Goal: Task Accomplishment & Management: Use online tool/utility

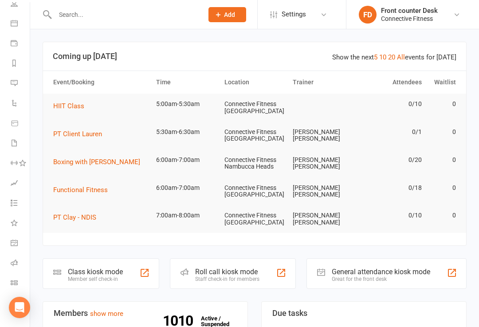
scroll to position [71, 0]
click at [444, 266] on div "General attendance kiosk mode Great for the front desk" at bounding box center [386, 273] width 160 height 31
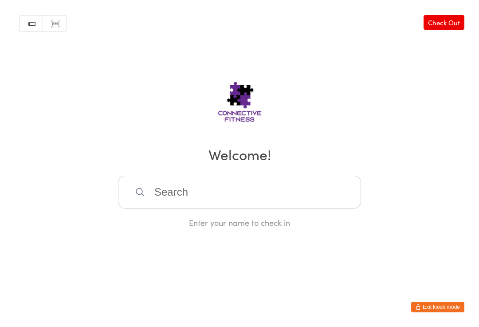
click at [229, 206] on input "search" at bounding box center [239, 192] width 243 height 33
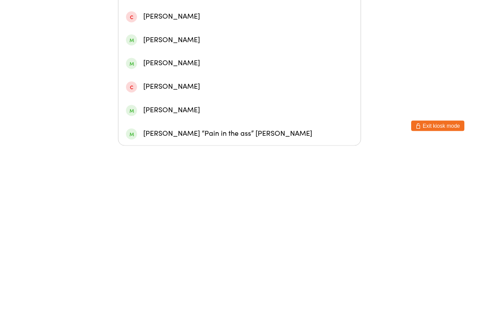
scroll to position [77, 0]
type input "Chloe"
click at [221, 309] on div "Chloe “Pain in the ass” McQueen" at bounding box center [239, 315] width 227 height 12
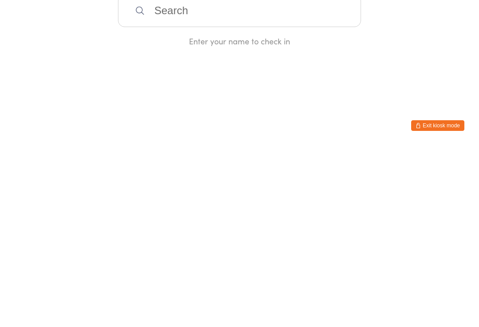
scroll to position [0, 0]
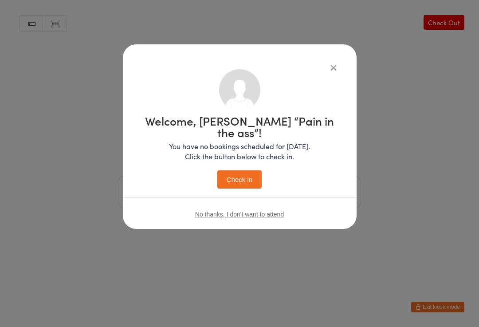
click at [250, 170] on button "Check in" at bounding box center [239, 179] width 44 height 18
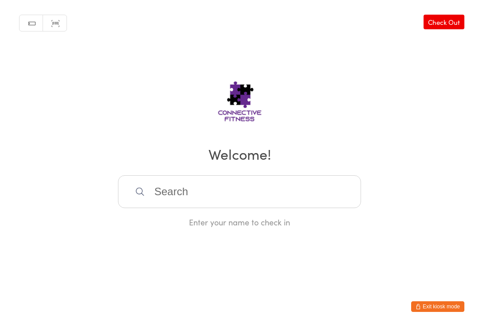
click at [177, 194] on input "search" at bounding box center [239, 192] width 243 height 33
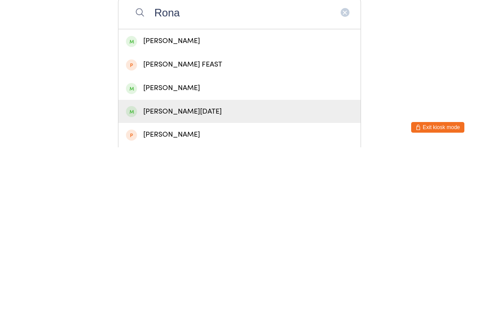
type input "Rona"
click at [176, 285] on div "Ronald Silvester" at bounding box center [239, 291] width 227 height 12
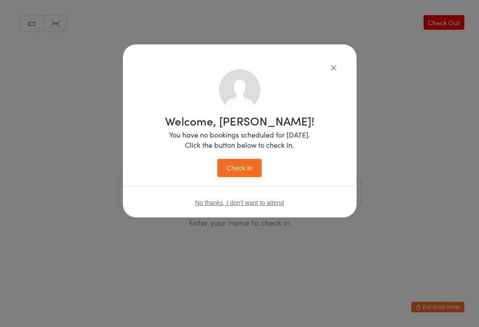
click at [238, 162] on button "Check in" at bounding box center [239, 168] width 44 height 18
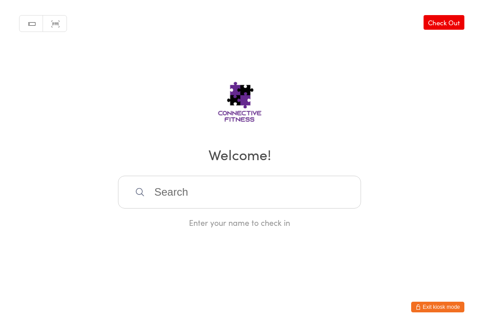
click at [228, 192] on input "search" at bounding box center [239, 192] width 243 height 33
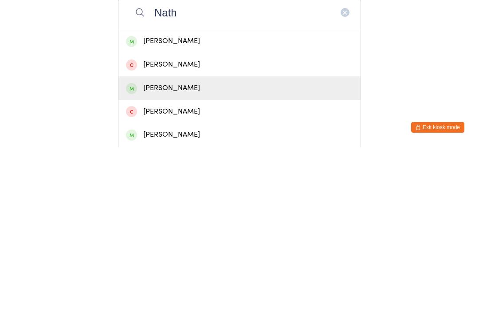
type input "Nath"
click at [247, 262] on div "Nathan Heather" at bounding box center [239, 268] width 227 height 12
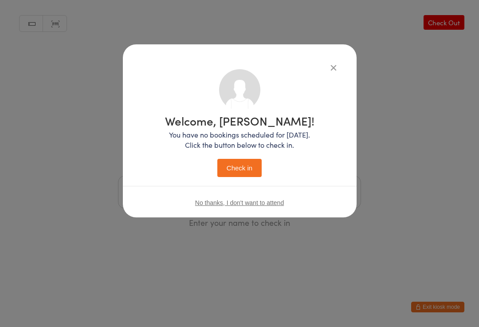
click at [239, 159] on button "Check in" at bounding box center [239, 168] width 44 height 18
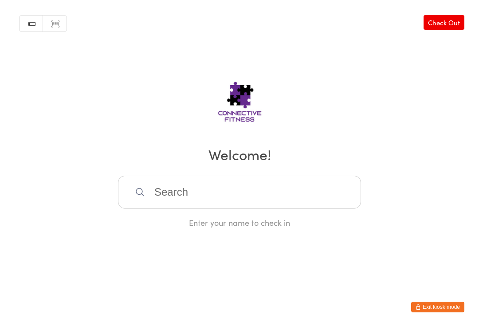
click at [251, 199] on input "search" at bounding box center [239, 192] width 243 height 33
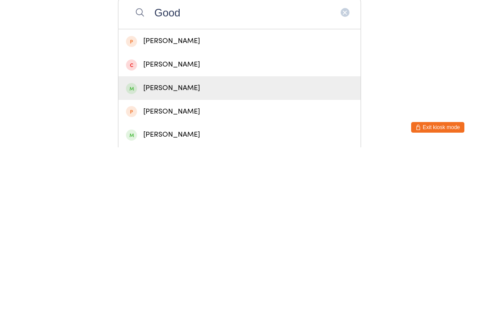
type input "Good"
click at [227, 262] on div "Michael Goodwin" at bounding box center [239, 268] width 227 height 12
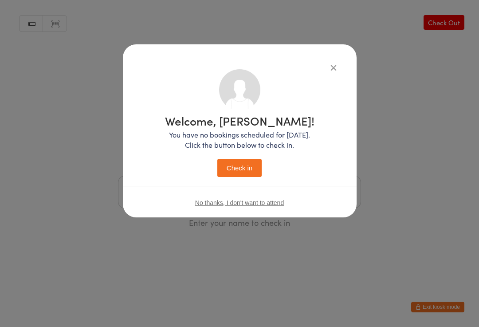
click at [251, 171] on button "Check in" at bounding box center [239, 168] width 44 height 18
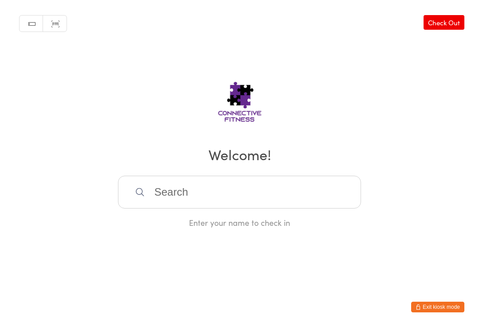
click at [249, 195] on input "search" at bounding box center [239, 192] width 243 height 33
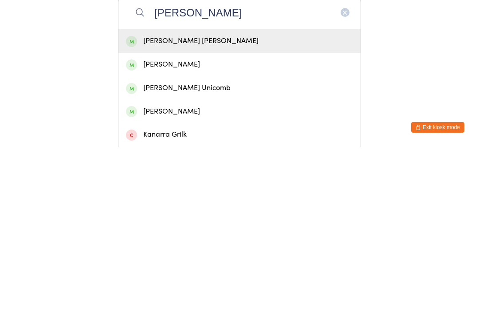
type input "Kane"
click at [219, 232] on div "Kane Benson" at bounding box center [239, 243] width 242 height 23
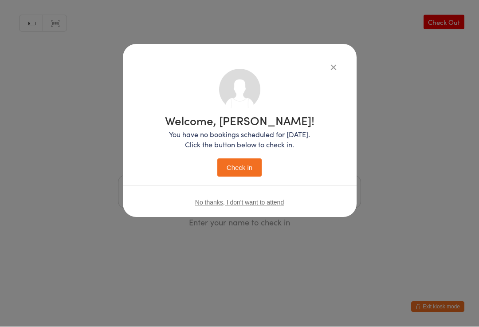
click at [231, 173] on button "Check in" at bounding box center [239, 168] width 44 height 18
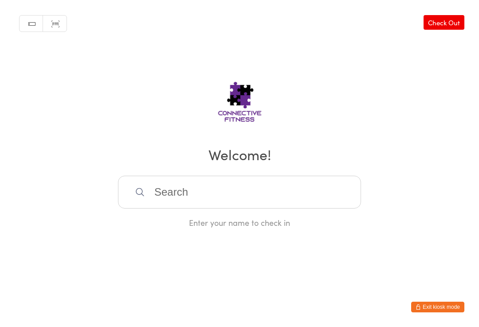
click at [268, 196] on input "search" at bounding box center [239, 192] width 243 height 33
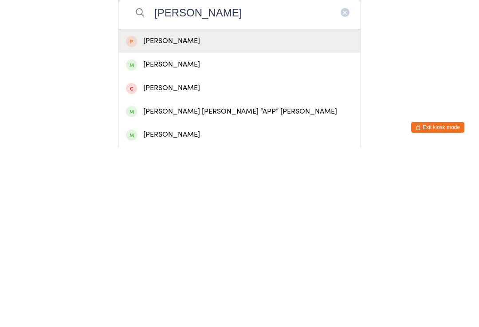
type input "Amanda"
click at [198, 232] on div "Amanda Parker" at bounding box center [239, 243] width 242 height 23
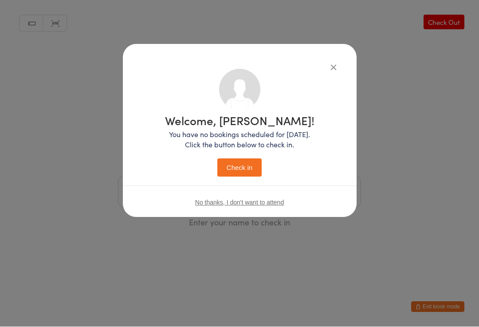
click at [244, 177] on button "Check in" at bounding box center [239, 168] width 44 height 18
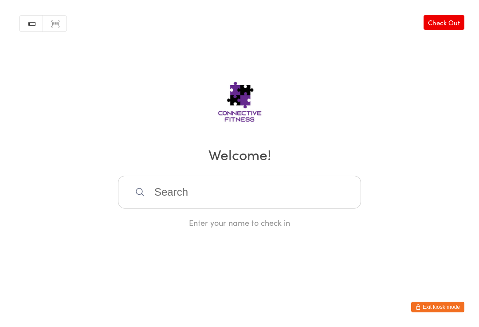
click at [164, 195] on input "search" at bounding box center [239, 192] width 243 height 33
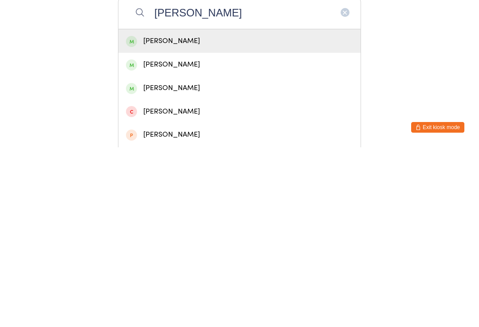
type input "Taylor hamil"
click at [172, 215] on div "Taylor Hamilton-Giggins" at bounding box center [239, 221] width 227 height 12
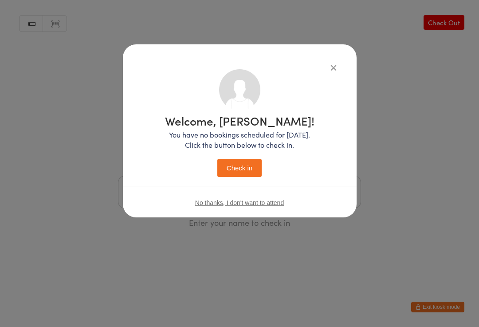
click at [232, 169] on button "Check in" at bounding box center [239, 168] width 44 height 18
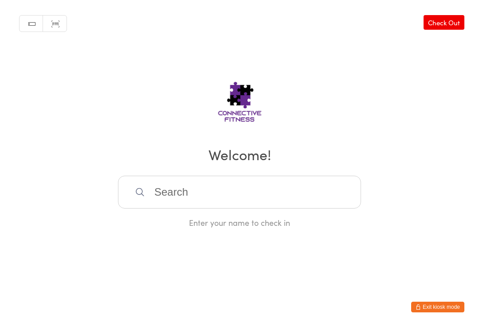
click at [279, 192] on input "search" at bounding box center [239, 192] width 243 height 33
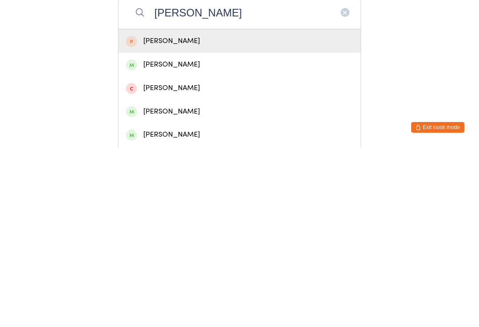
type input "Jake"
click at [183, 308] on div "Jake Durbin" at bounding box center [239, 314] width 227 height 12
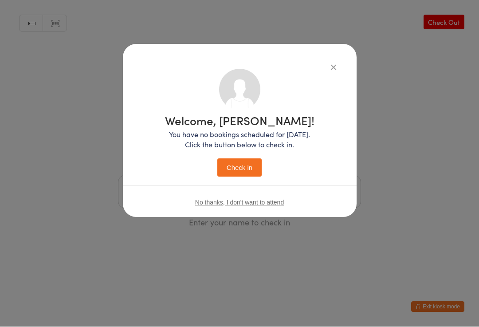
click at [243, 166] on button "Check in" at bounding box center [239, 168] width 44 height 18
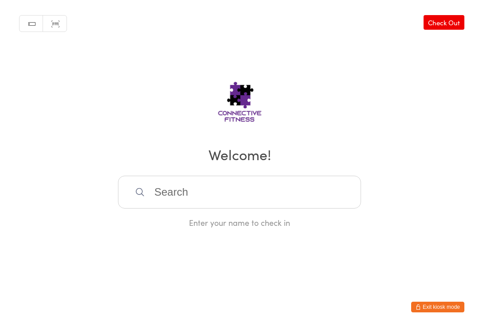
click at [234, 187] on input "search" at bounding box center [239, 192] width 243 height 33
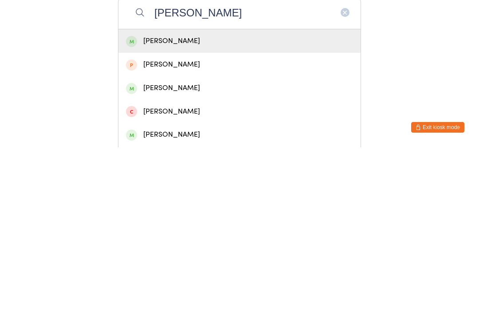
type input "Nicola"
click at [215, 215] on div "Nicola Wright" at bounding box center [239, 221] width 227 height 12
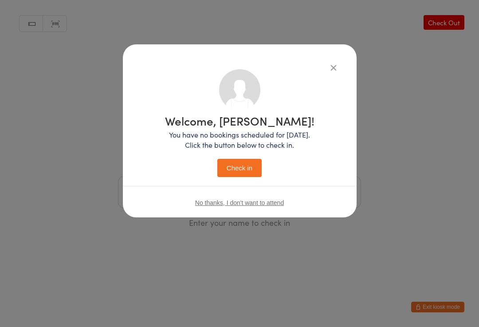
click at [241, 167] on button "Check in" at bounding box center [239, 168] width 44 height 18
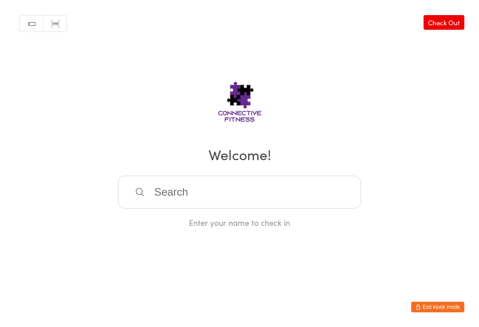
click at [200, 199] on input "search" at bounding box center [239, 192] width 243 height 33
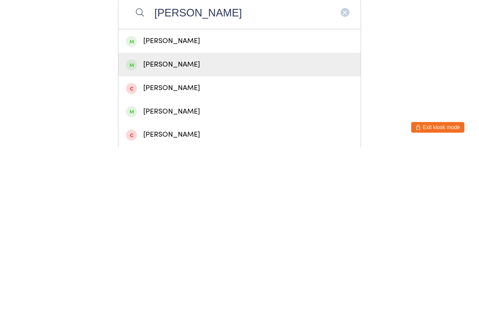
type input "Sharon"
click at [161, 238] on div "Sharon Atkins" at bounding box center [239, 244] width 227 height 12
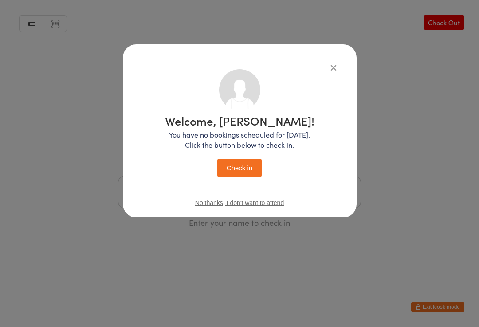
click at [242, 170] on button "Check in" at bounding box center [239, 168] width 44 height 18
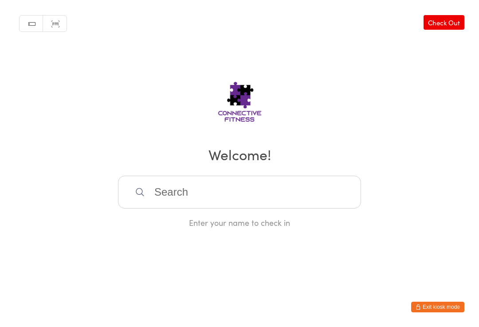
click at [190, 193] on input "search" at bounding box center [239, 192] width 243 height 33
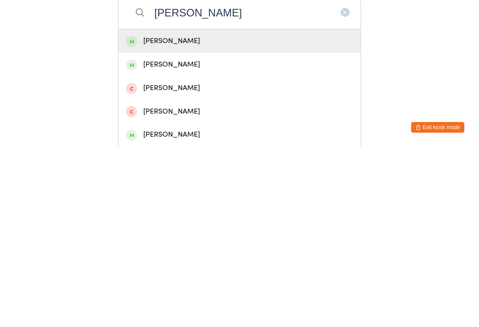
type input "Joanne"
click at [168, 238] on div "joanne simon" at bounding box center [239, 244] width 227 height 12
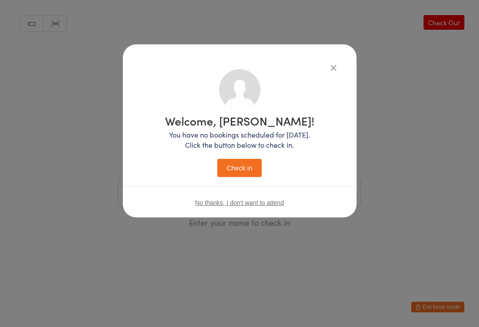
click at [248, 168] on button "Check in" at bounding box center [239, 168] width 44 height 18
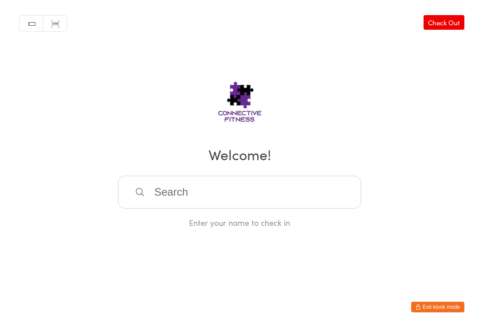
click at [212, 199] on input "search" at bounding box center [239, 192] width 243 height 33
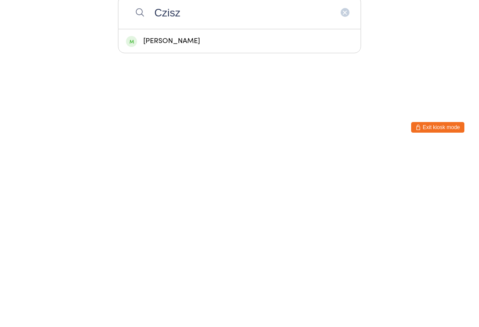
type input "Czisz"
click at [235, 215] on div "Benjamin Czisz" at bounding box center [239, 221] width 227 height 12
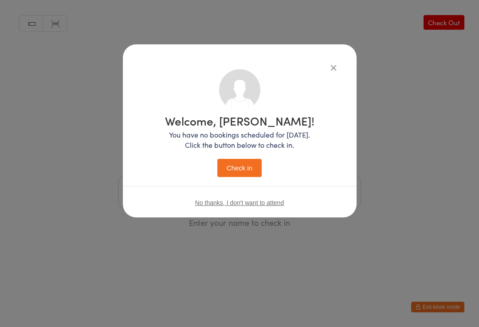
click at [248, 164] on button "Check in" at bounding box center [239, 168] width 44 height 18
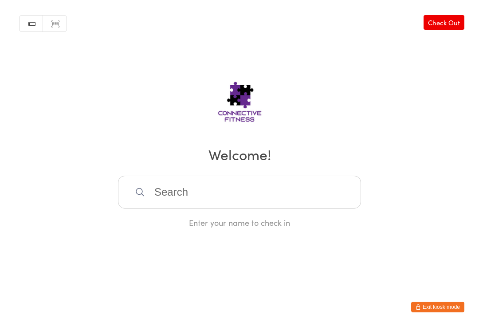
click at [159, 187] on input "search" at bounding box center [239, 192] width 243 height 33
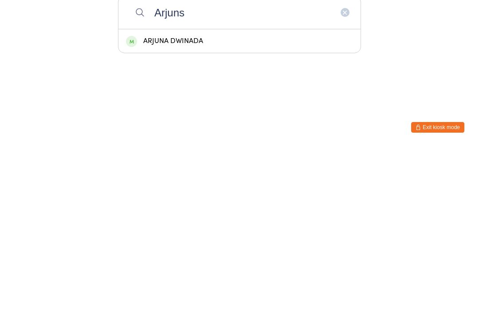
type input "Arjuns"
click at [183, 215] on div "ARJUNA DWINADA" at bounding box center [239, 221] width 227 height 12
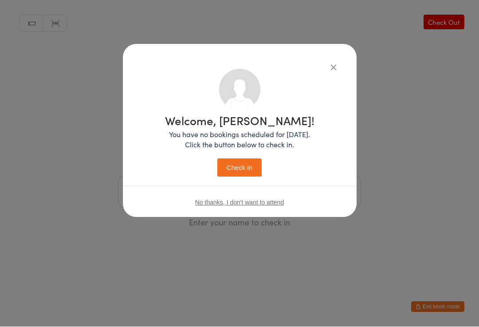
click at [234, 164] on button "Check in" at bounding box center [239, 168] width 44 height 18
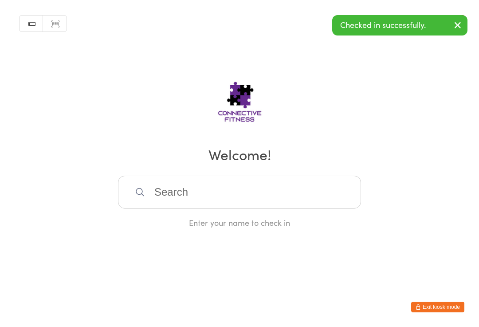
click at [222, 208] on input "search" at bounding box center [239, 192] width 243 height 33
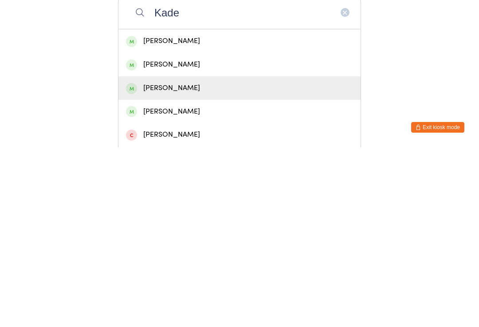
type input "Kade"
click at [186, 262] on div "Kadek Dwinada" at bounding box center [239, 268] width 227 height 12
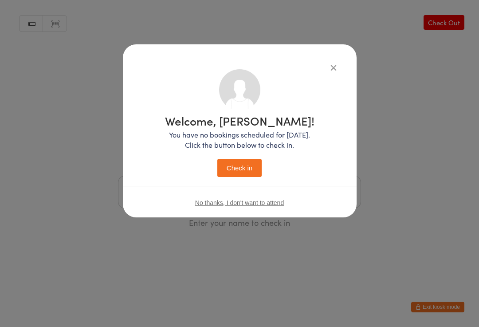
click at [249, 165] on button "Check in" at bounding box center [239, 168] width 44 height 18
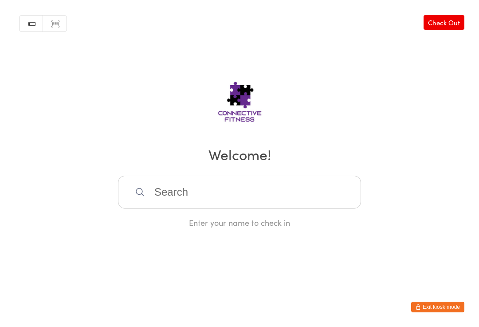
click at [210, 203] on input "search" at bounding box center [239, 192] width 243 height 33
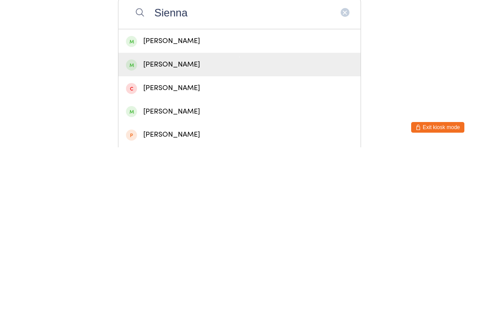
type input "Sienna"
click at [200, 232] on div "Sienna Harris" at bounding box center [239, 243] width 242 height 23
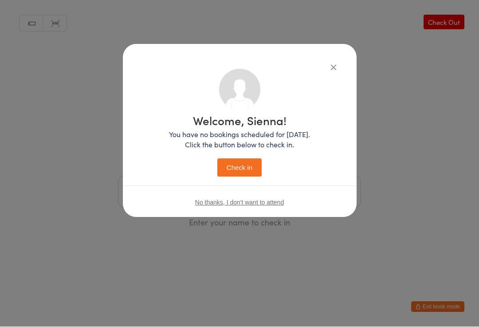
click at [246, 175] on button "Check in" at bounding box center [239, 168] width 44 height 18
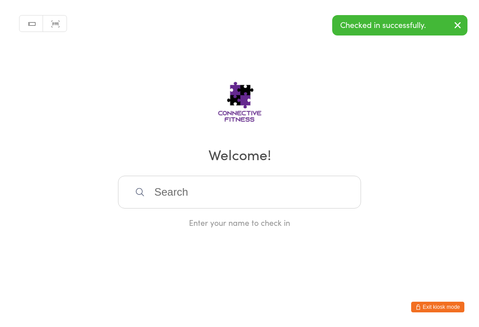
click at [216, 189] on input "search" at bounding box center [239, 192] width 243 height 33
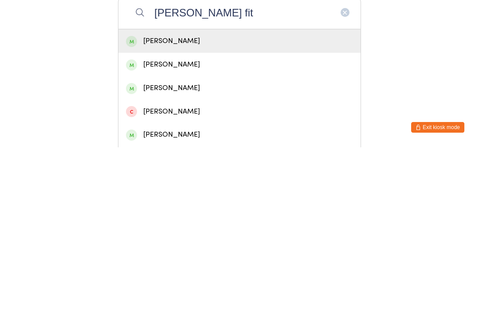
type input "Luke fit"
click at [215, 215] on div "Luke Fitzgerald" at bounding box center [239, 221] width 227 height 12
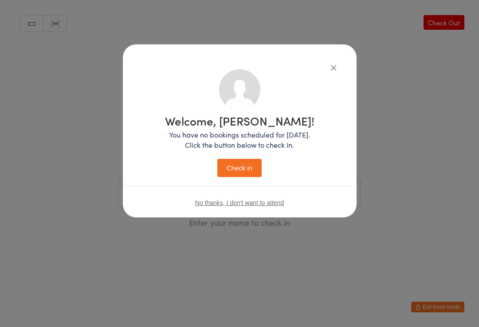
click at [239, 165] on button "Check in" at bounding box center [239, 168] width 44 height 18
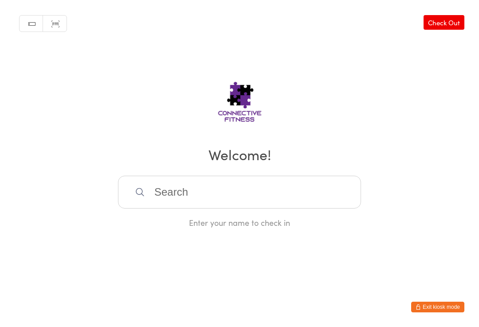
click at [443, 20] on link "Check Out" at bounding box center [443, 22] width 41 height 15
click at [210, 188] on input "search" at bounding box center [239, 192] width 243 height 33
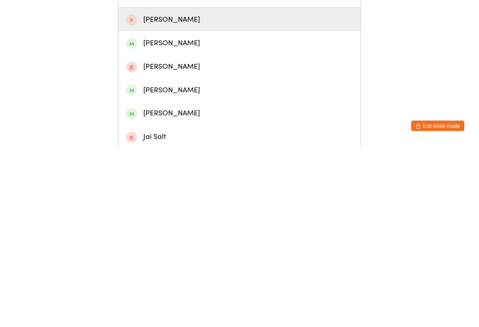
scroll to position [23, 0]
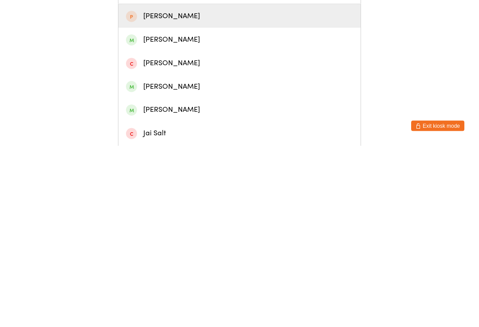
type input "Jake"
click at [155, 285] on div "Jake Durbin" at bounding box center [239, 291] width 227 height 12
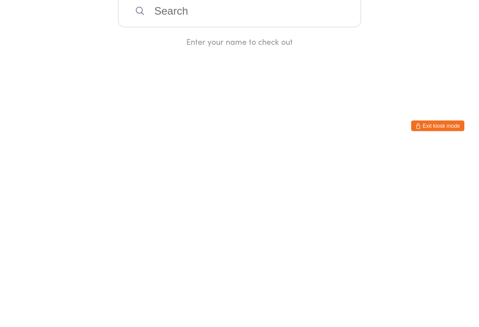
scroll to position [0, 0]
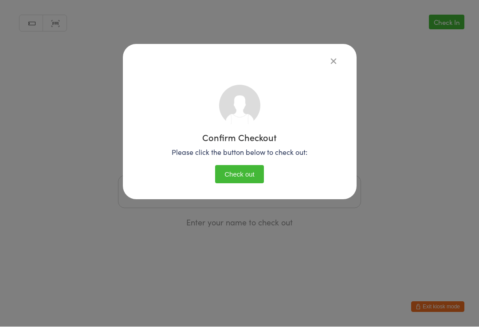
click at [240, 165] on button "Check out" at bounding box center [239, 174] width 49 height 18
